Goal: Check status: Check status

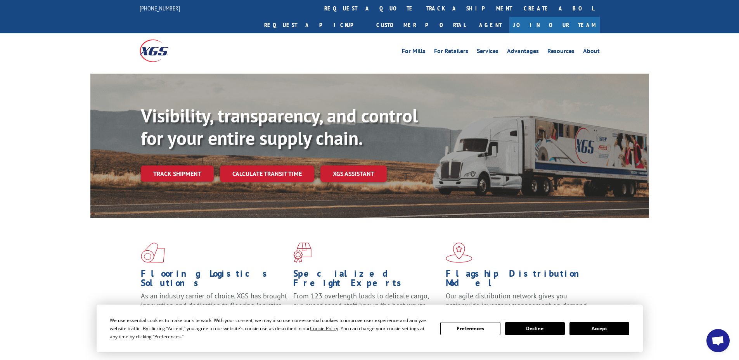
click at [605, 332] on button "Accept" at bounding box center [599, 328] width 60 height 13
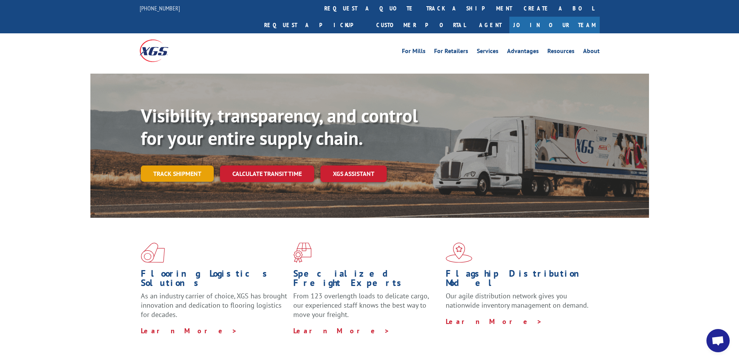
click at [184, 166] on link "Track shipment" at bounding box center [177, 174] width 73 height 16
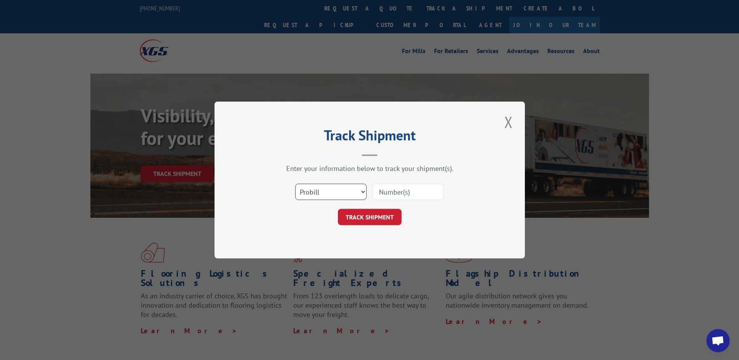
click at [313, 186] on select "Select category... Probill BOL PO" at bounding box center [330, 192] width 71 height 16
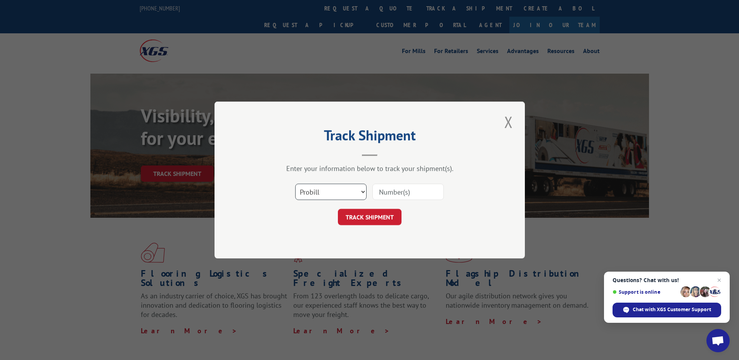
select select "po"
click at [295, 184] on select "Select category... Probill BOL PO" at bounding box center [330, 192] width 71 height 16
click at [386, 196] on input at bounding box center [407, 192] width 71 height 16
paste input "04522575"
type input "04522575"
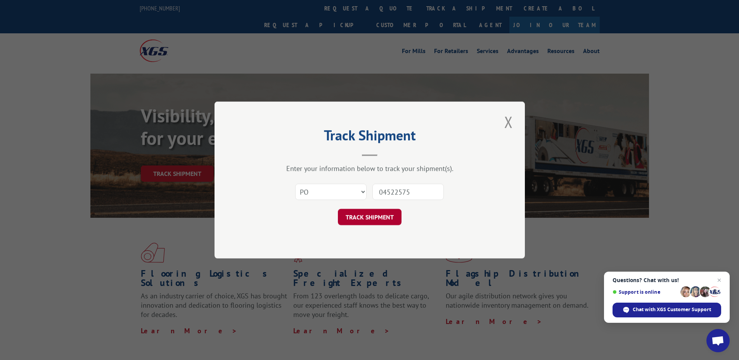
click at [396, 215] on button "TRACK SHIPMENT" at bounding box center [370, 217] width 64 height 16
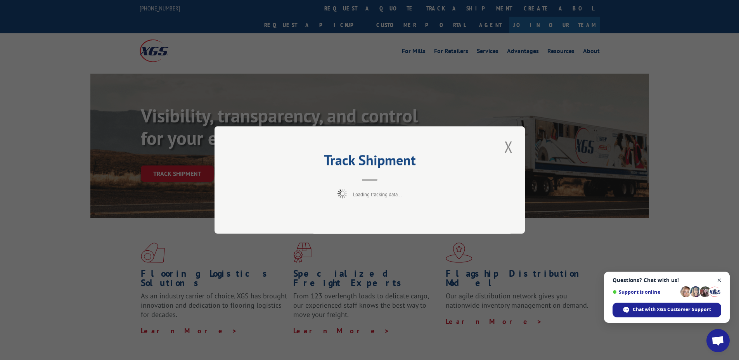
click at [720, 279] on span "Open chat" at bounding box center [719, 281] width 10 height 10
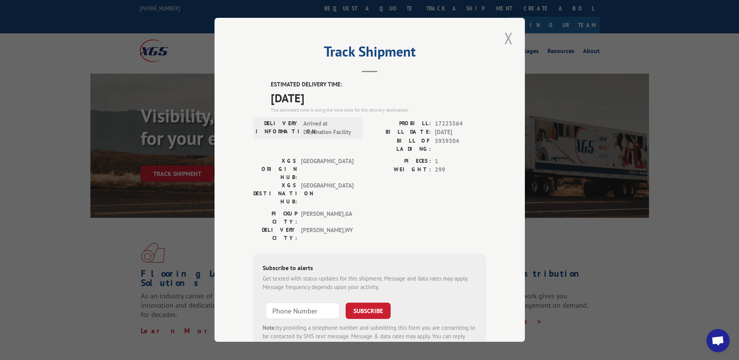
click at [509, 42] on button "Close modal" at bounding box center [508, 38] width 13 height 21
